Goal: Transaction & Acquisition: Book appointment/travel/reservation

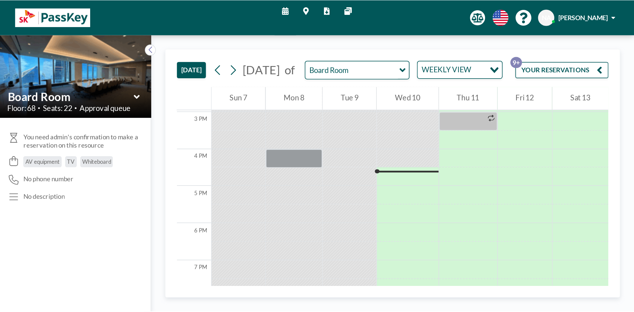
scroll to position [317, 0]
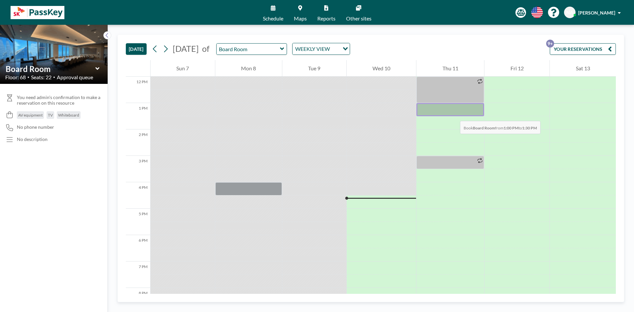
click at [360, 114] on div at bounding box center [450, 109] width 68 height 13
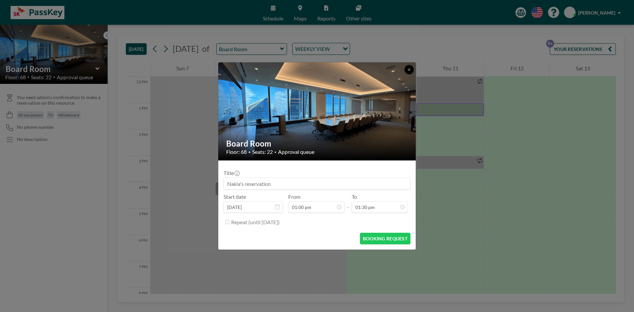
click at [360, 70] on icon at bounding box center [409, 70] width 4 height 4
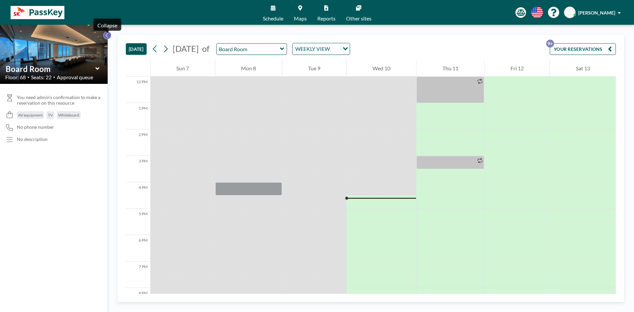
click at [108, 36] on icon at bounding box center [107, 35] width 4 height 7
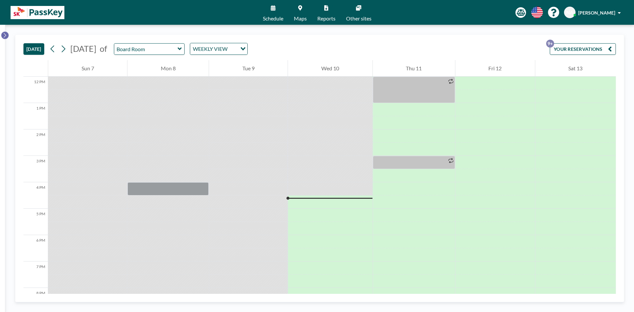
click at [4, 33] on icon at bounding box center [5, 35] width 4 height 7
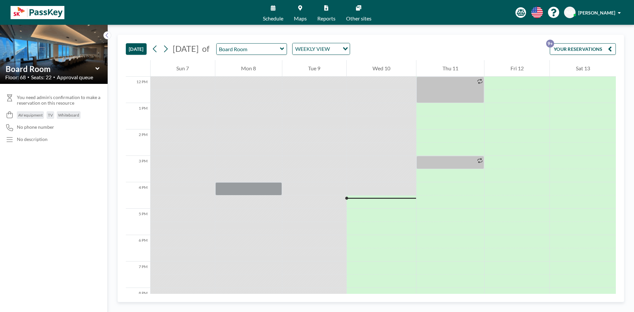
click at [275, 8] on link "Schedule" at bounding box center [273, 12] width 31 height 25
click at [284, 48] on icon at bounding box center [282, 49] width 4 height 7
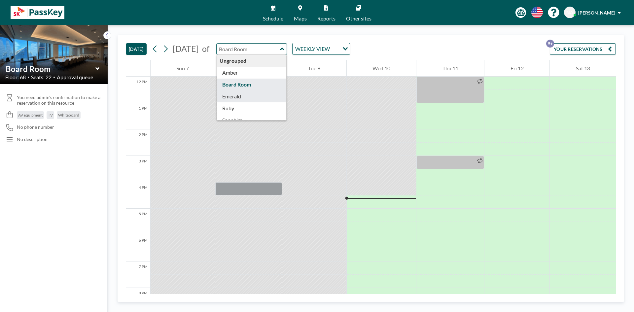
type input "Emerald"
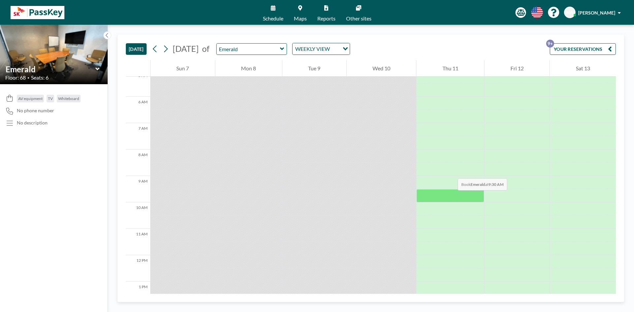
scroll to position [123, 0]
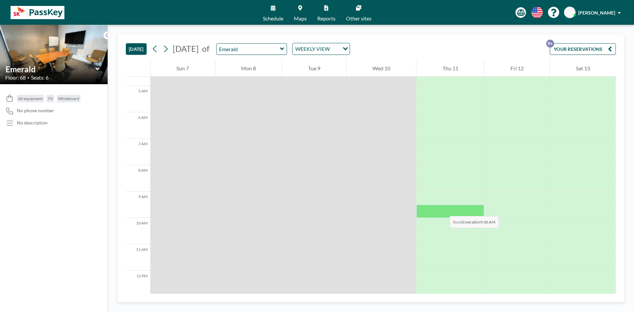
click at [360, 176] on div at bounding box center [450, 211] width 68 height 13
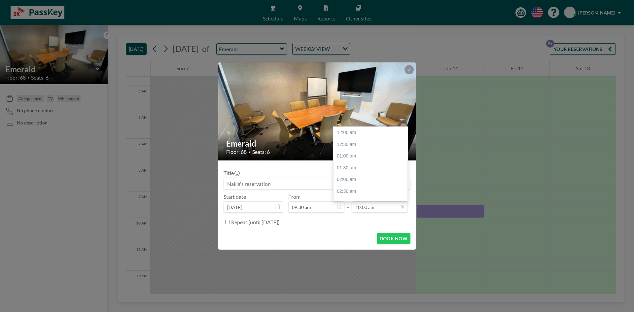
scroll to position [235, 0]
click at [360, 176] on input "10:00 am" at bounding box center [380, 206] width 56 height 11
click at [351, 143] on div "10:30 am" at bounding box center [372, 144] width 77 height 12
type input "10:30 am"
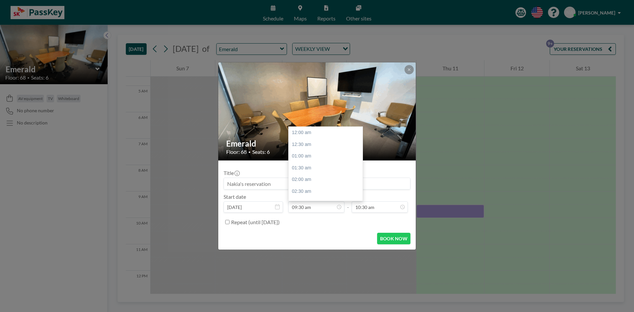
scroll to position [223, 0]
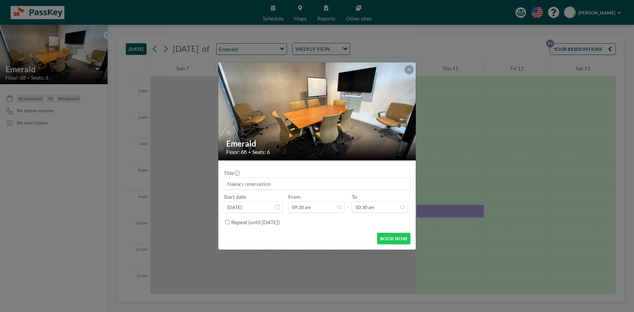
click at [296, 176] on input at bounding box center [317, 183] width 186 height 11
type input "SKA HR"
click at [360, 176] on button "BOOK NOW" at bounding box center [393, 239] width 33 height 12
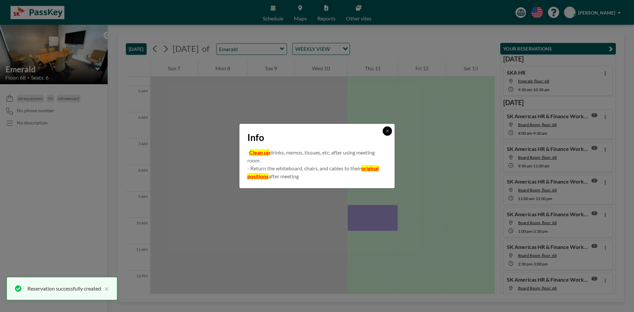
click at [360, 128] on button at bounding box center [387, 131] width 9 height 9
